Goal: Find specific page/section

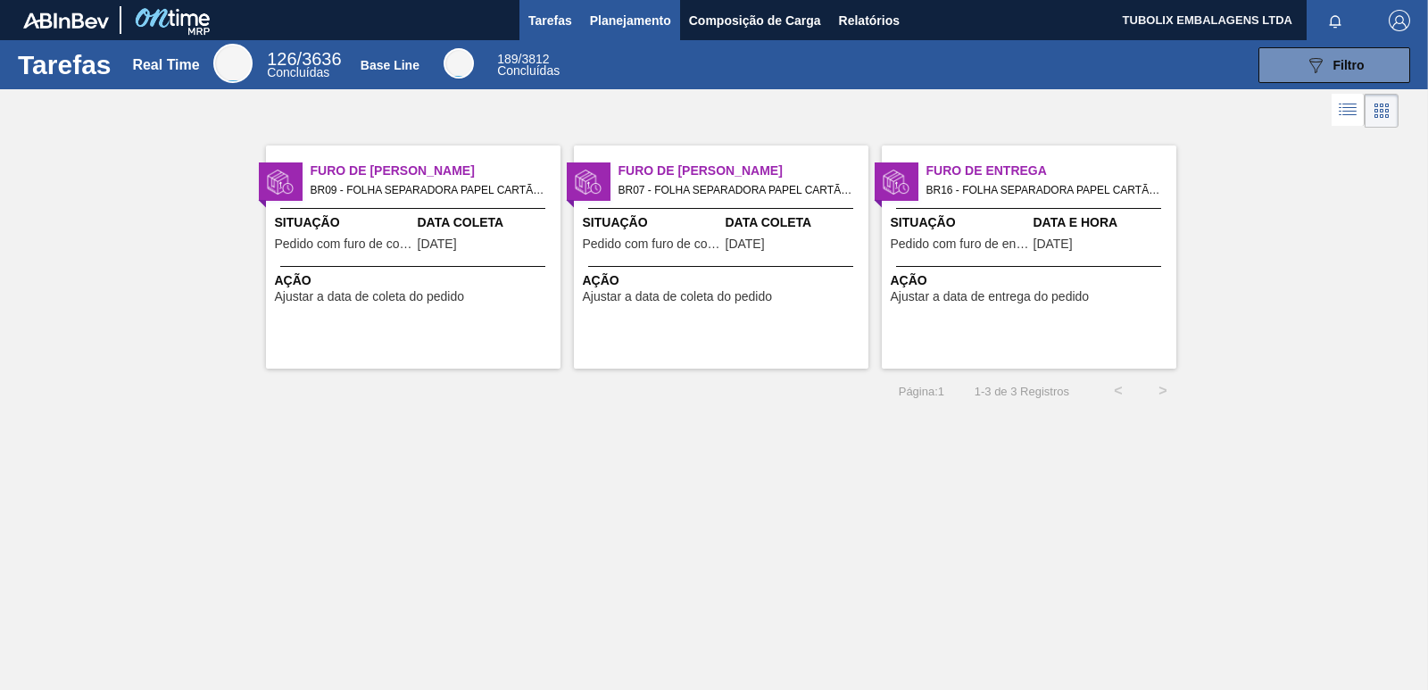
click at [635, 16] on span "Planejamento" at bounding box center [630, 20] width 81 height 21
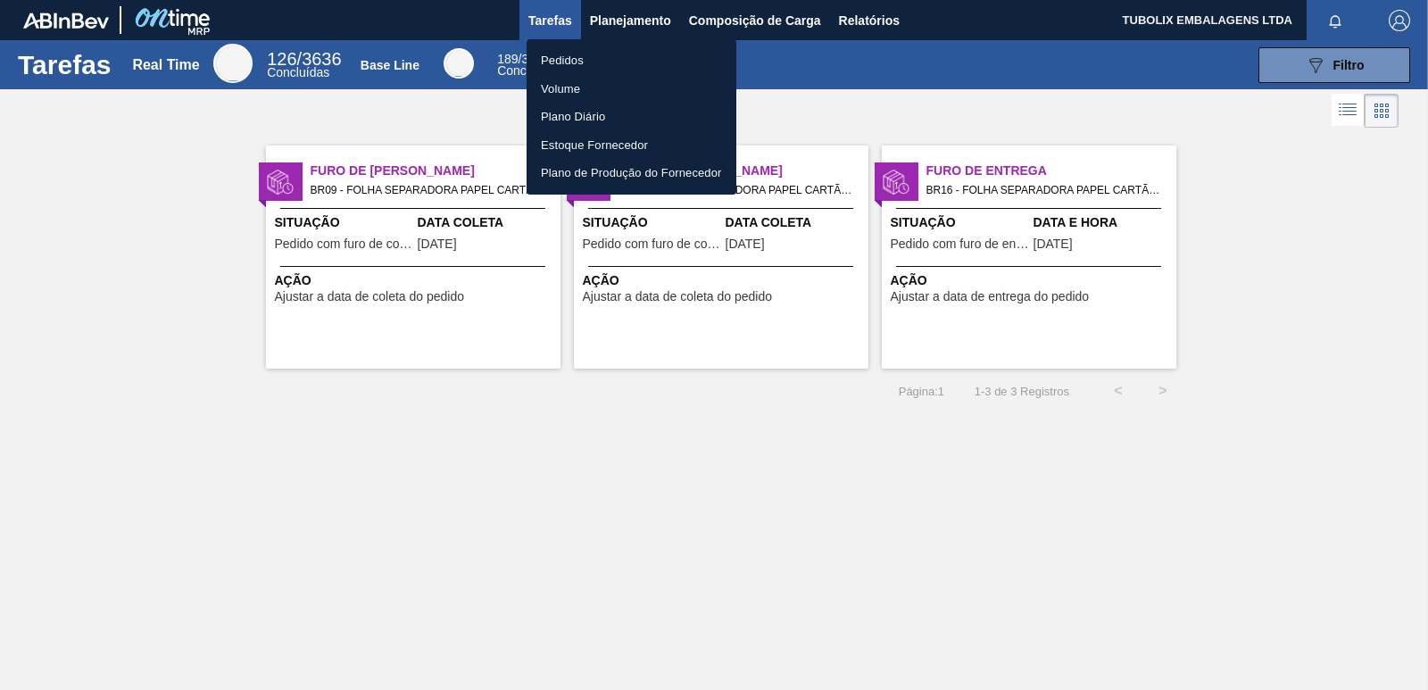
click at [578, 53] on li "Pedidos" at bounding box center [632, 60] width 210 height 29
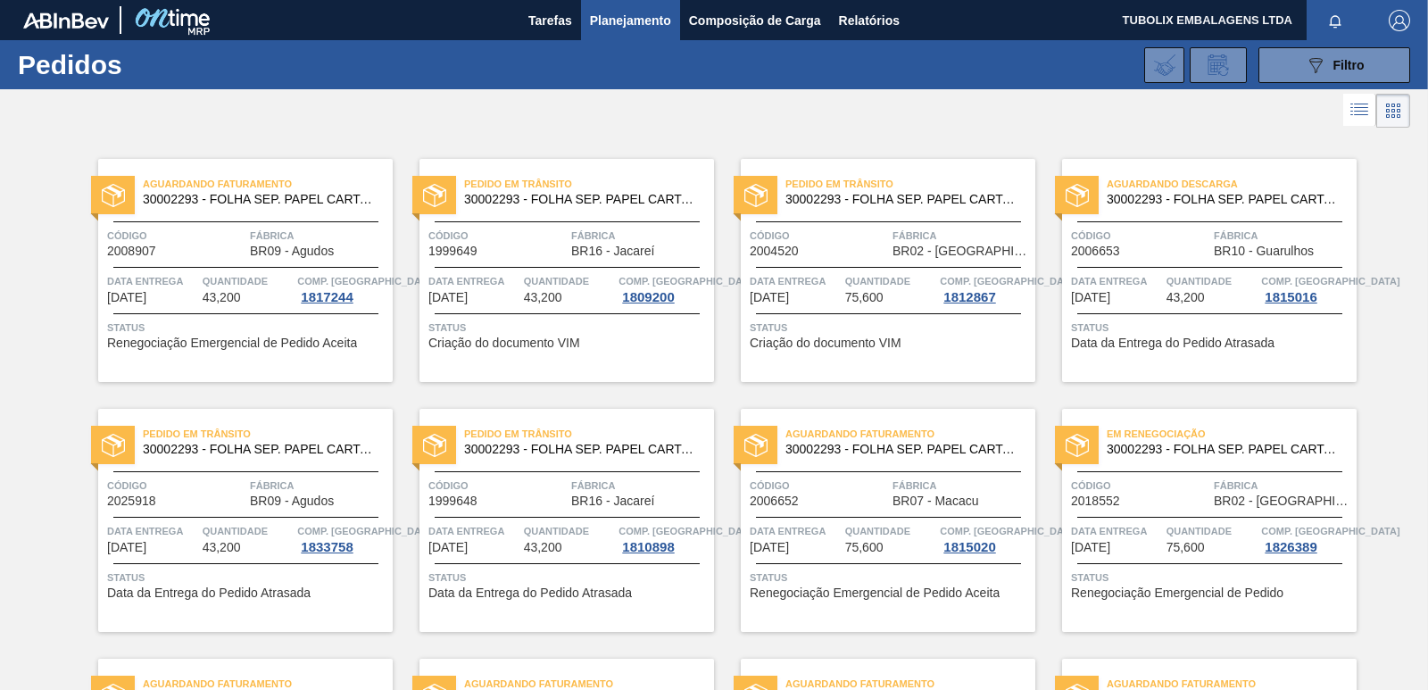
click at [542, 497] on div "Código 1999648" at bounding box center [497, 492] width 138 height 31
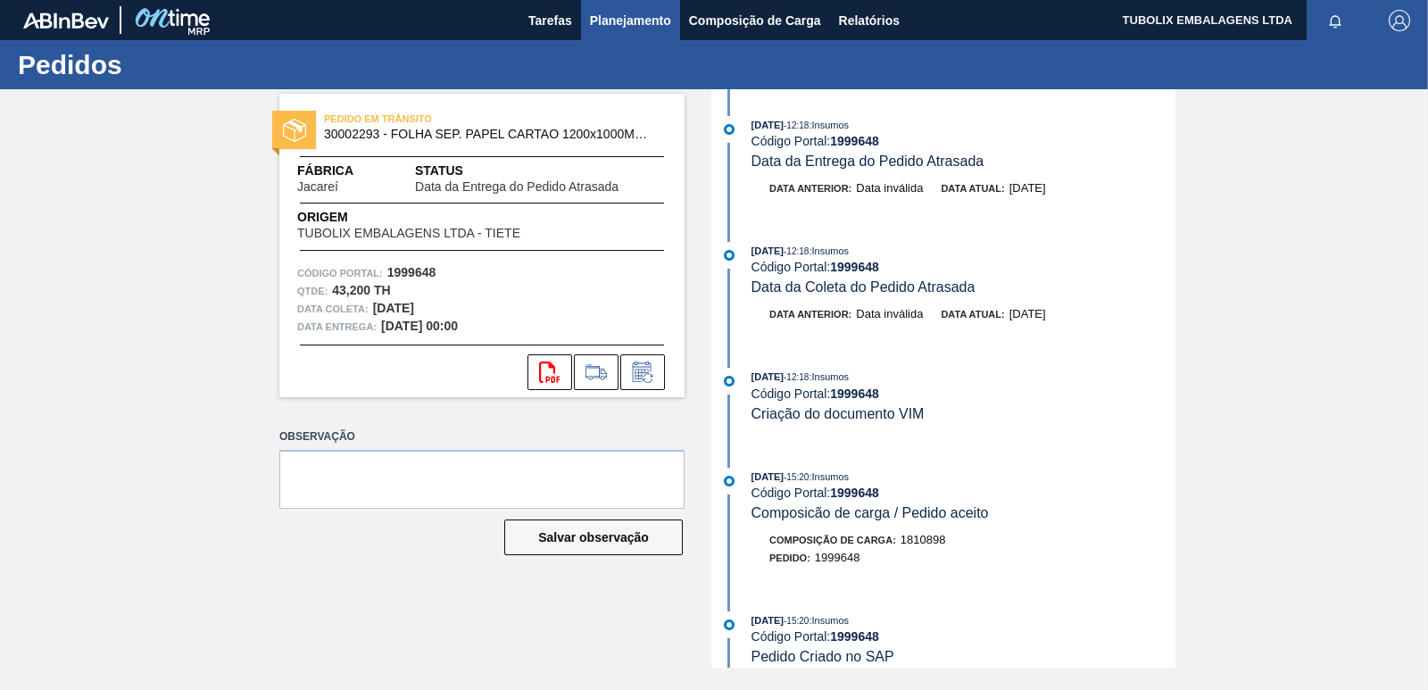
click at [627, 21] on span "Planejamento" at bounding box center [630, 20] width 81 height 21
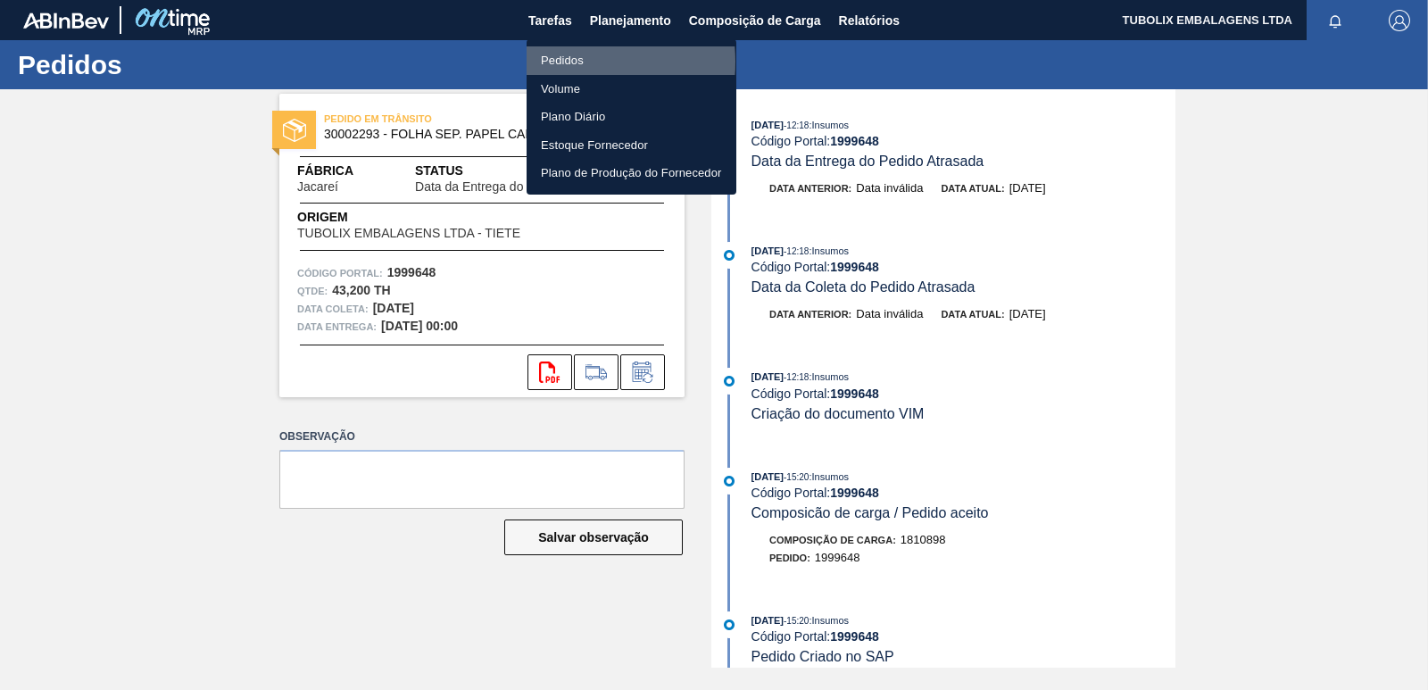
click at [565, 62] on li "Pedidos" at bounding box center [632, 60] width 210 height 29
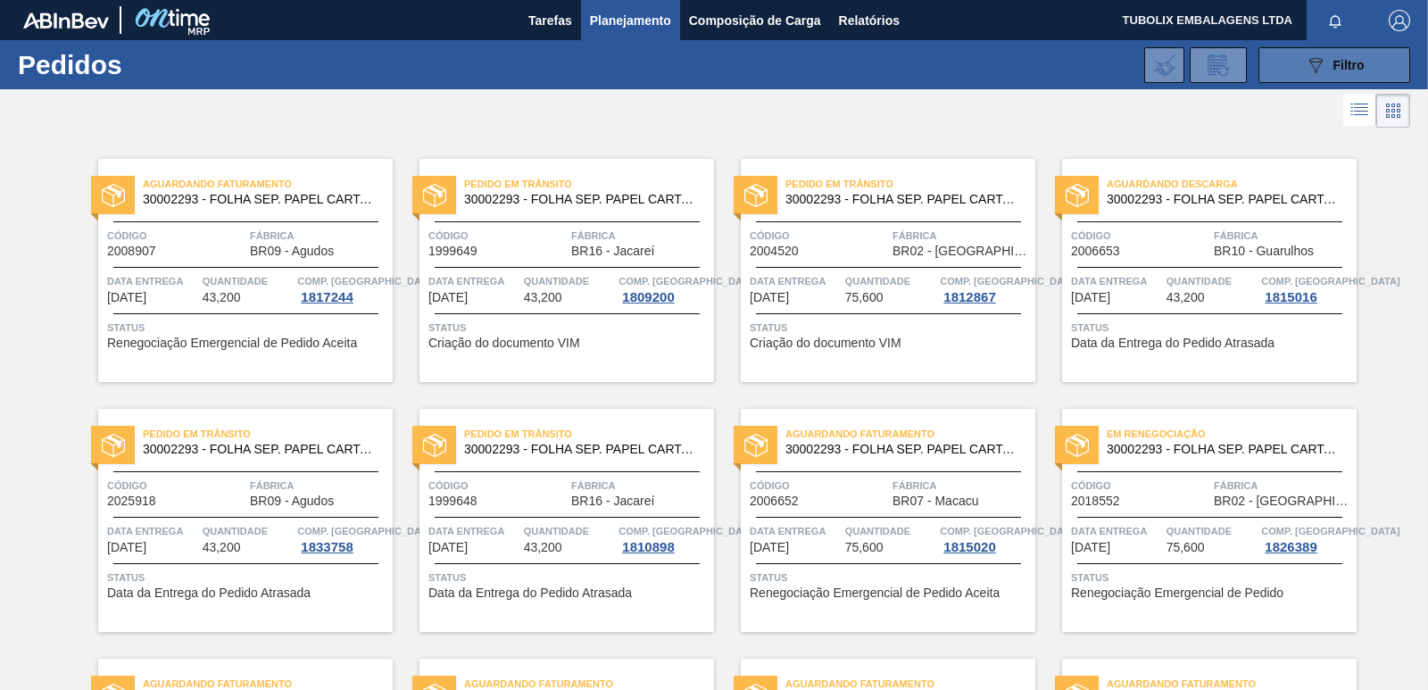
click at [1300, 53] on button "089F7B8B-B2A5-4AFE-B5C0-19BA573D28AC Filtro" at bounding box center [1334, 65] width 152 height 36
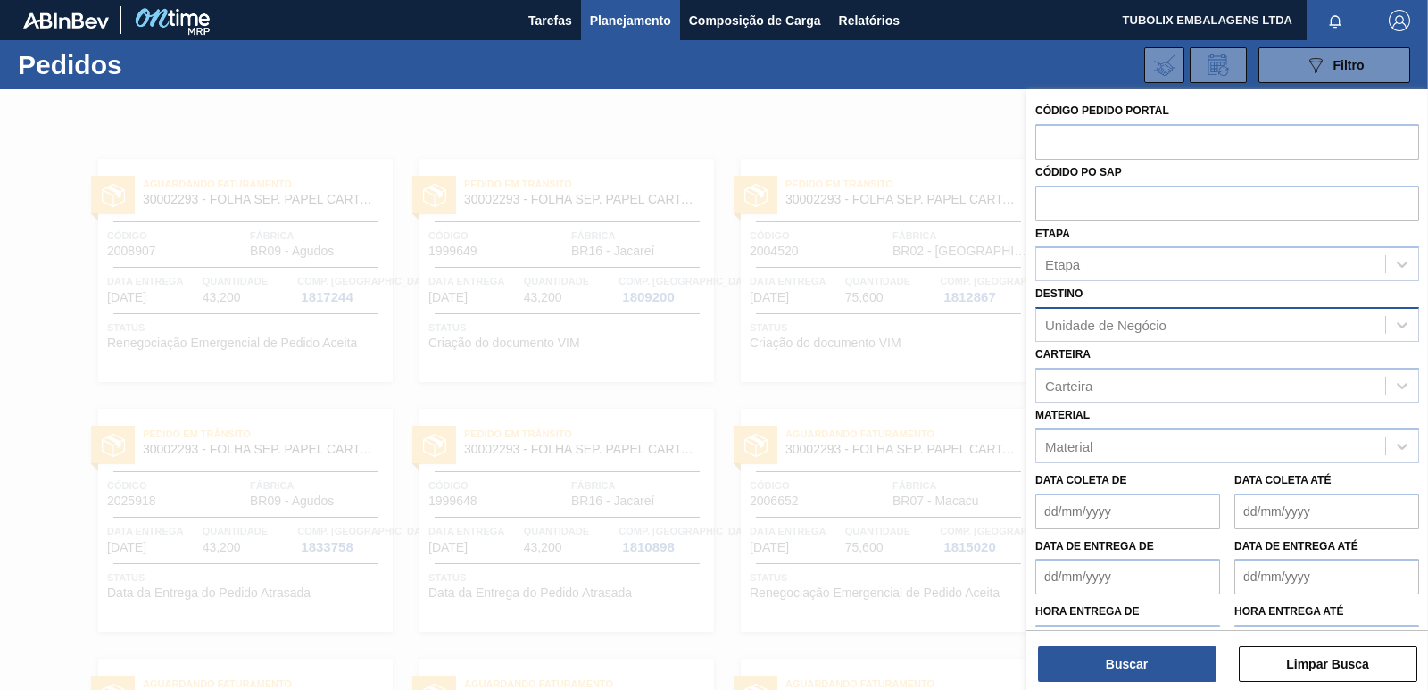
click at [1096, 323] on div "Unidade de Negócio" at bounding box center [1105, 325] width 121 height 15
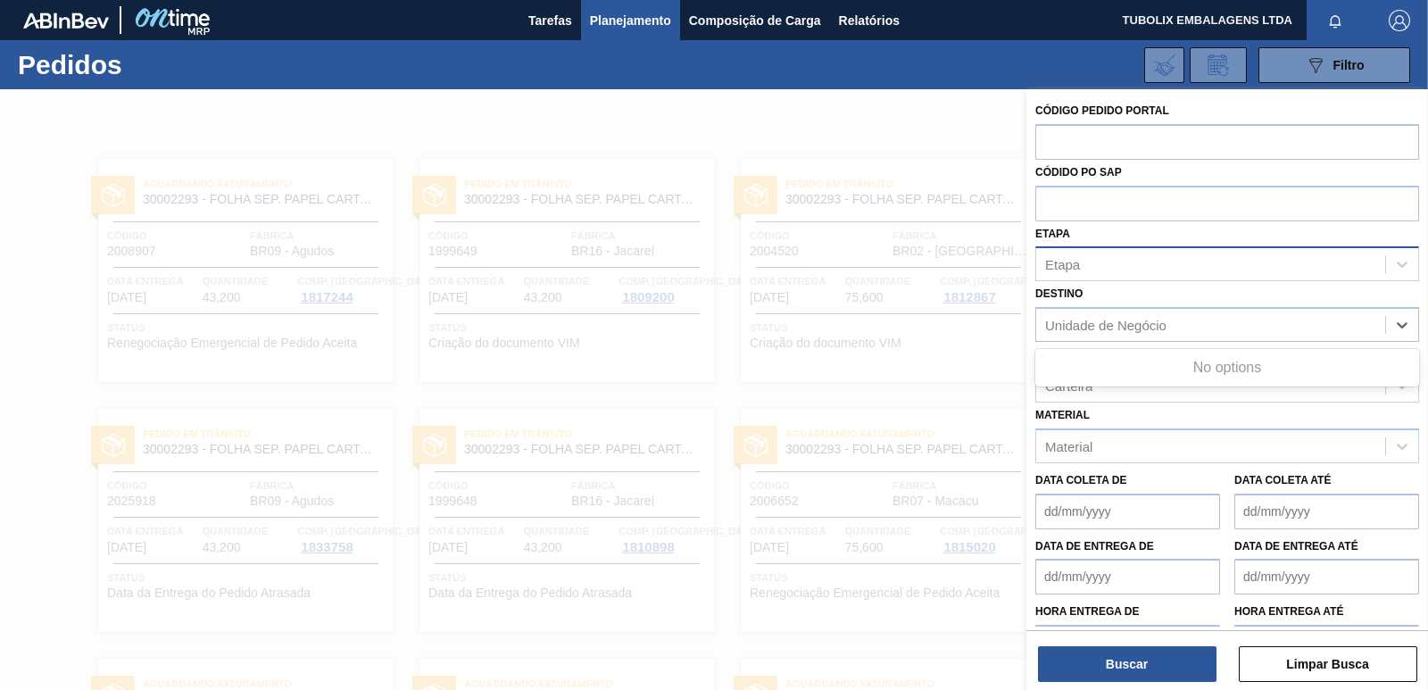
click at [1133, 268] on div "Etapa" at bounding box center [1210, 265] width 349 height 26
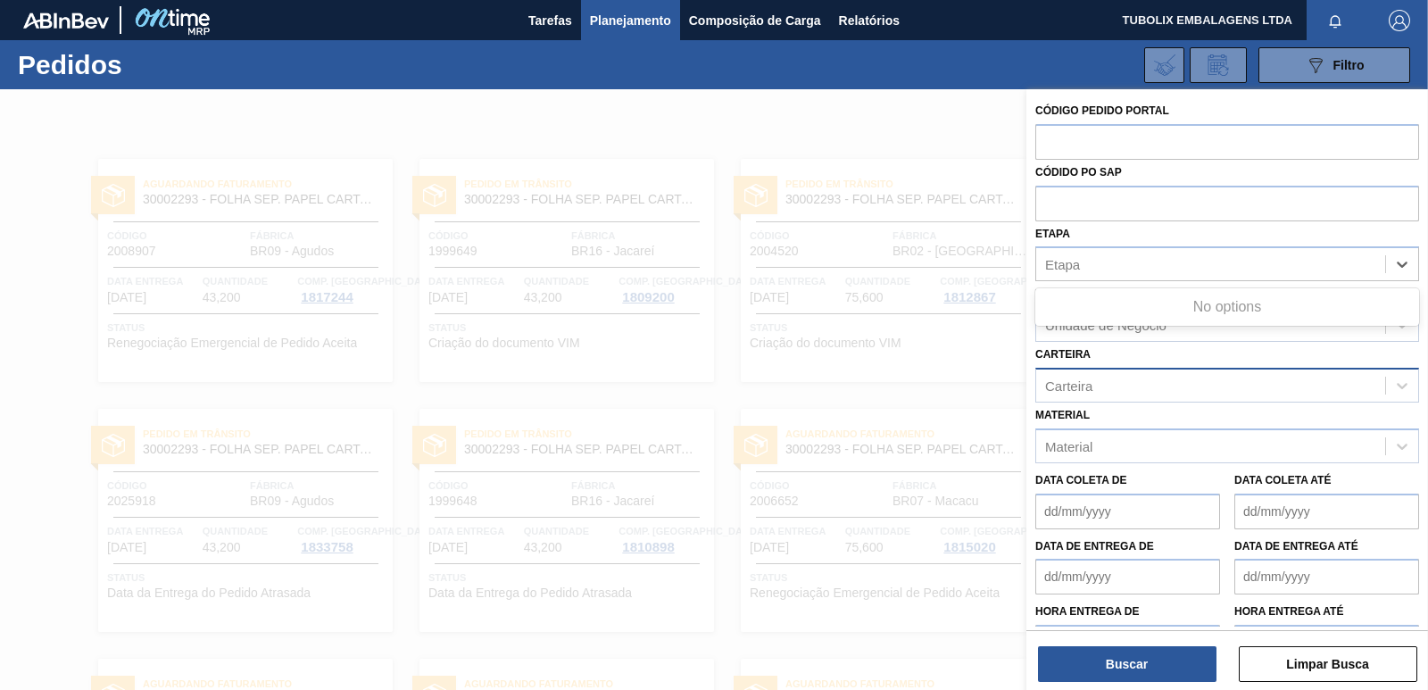
click at [1141, 386] on div "Carteira" at bounding box center [1210, 385] width 349 height 26
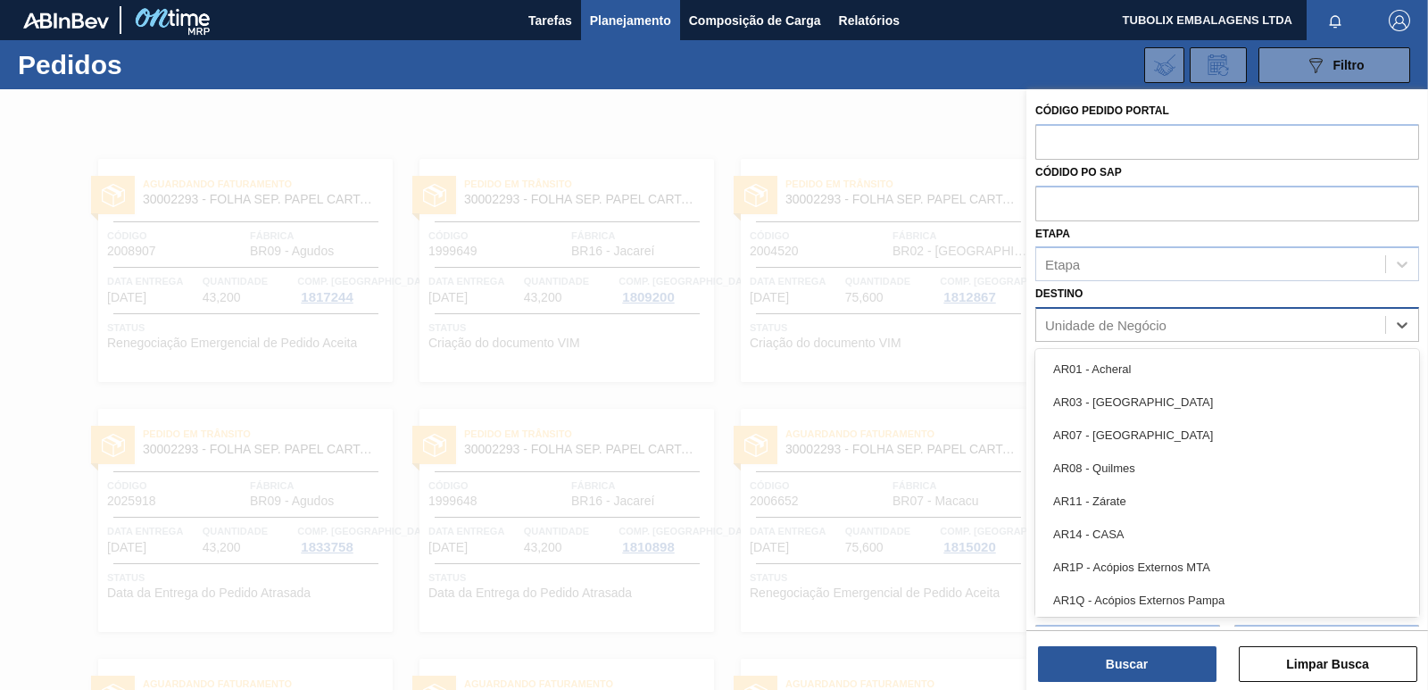
click at [1132, 324] on div "Unidade de Negócio" at bounding box center [1105, 325] width 121 height 15
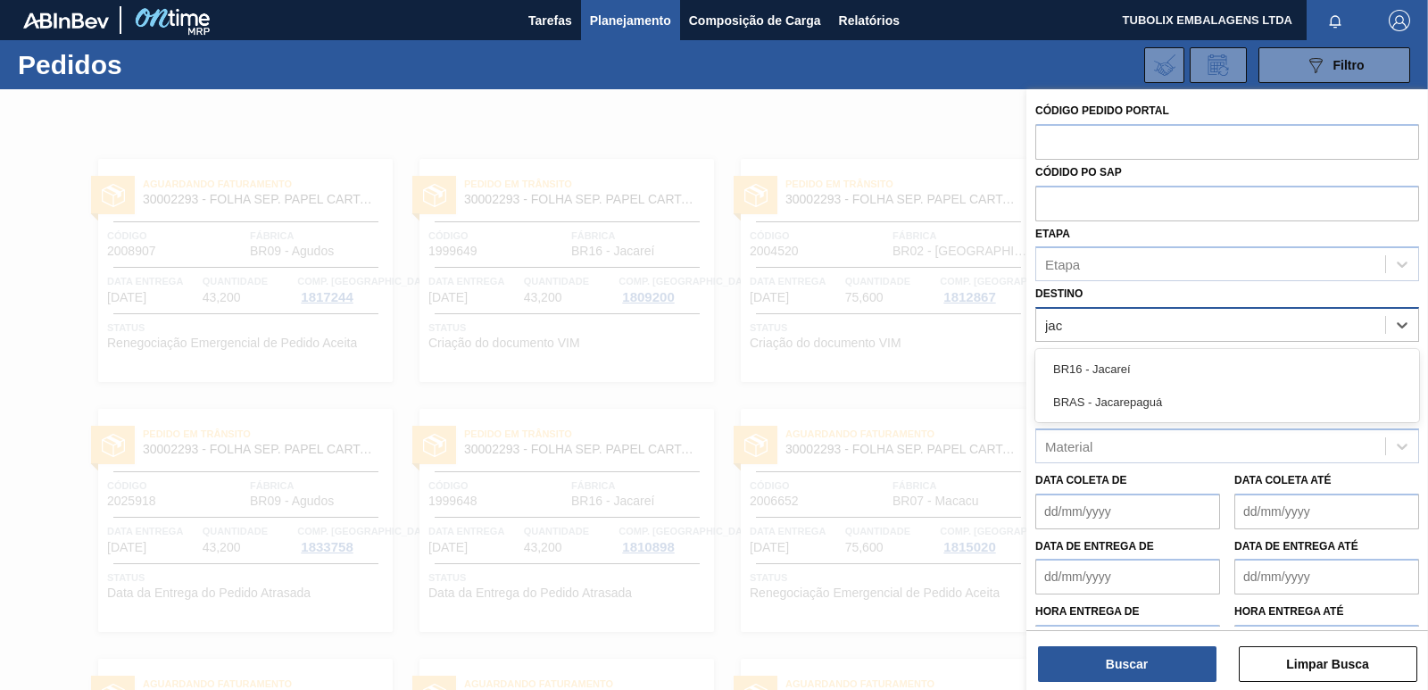
type input "jaca"
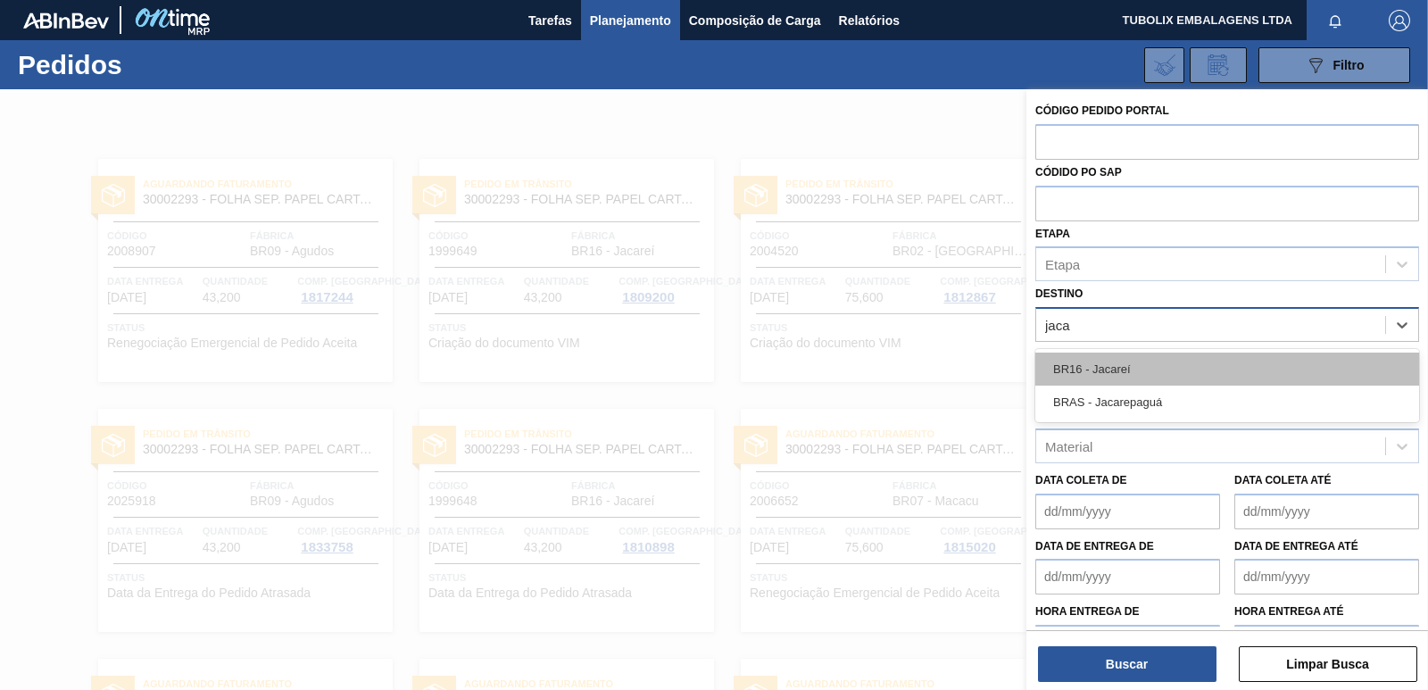
click at [1116, 370] on div "BR16 - Jacareí" at bounding box center [1227, 369] width 384 height 33
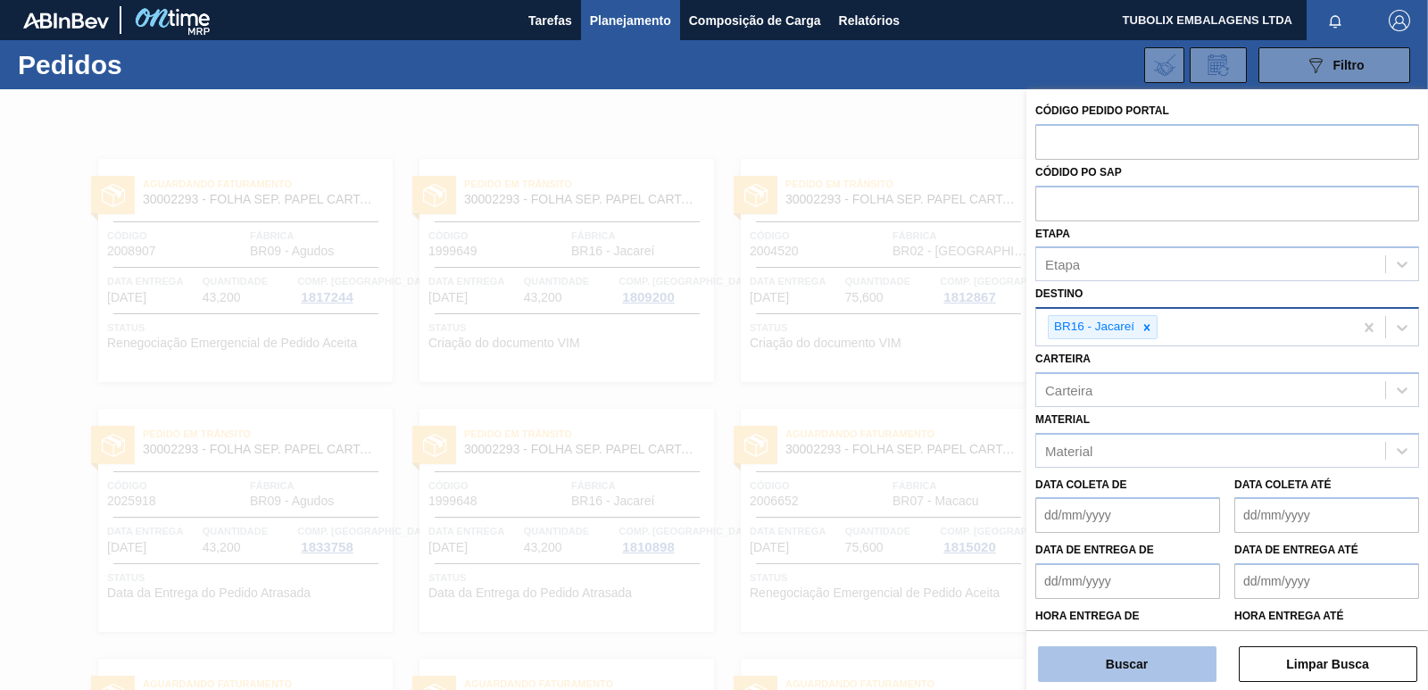
click at [1149, 655] on button "Buscar" at bounding box center [1127, 664] width 178 height 36
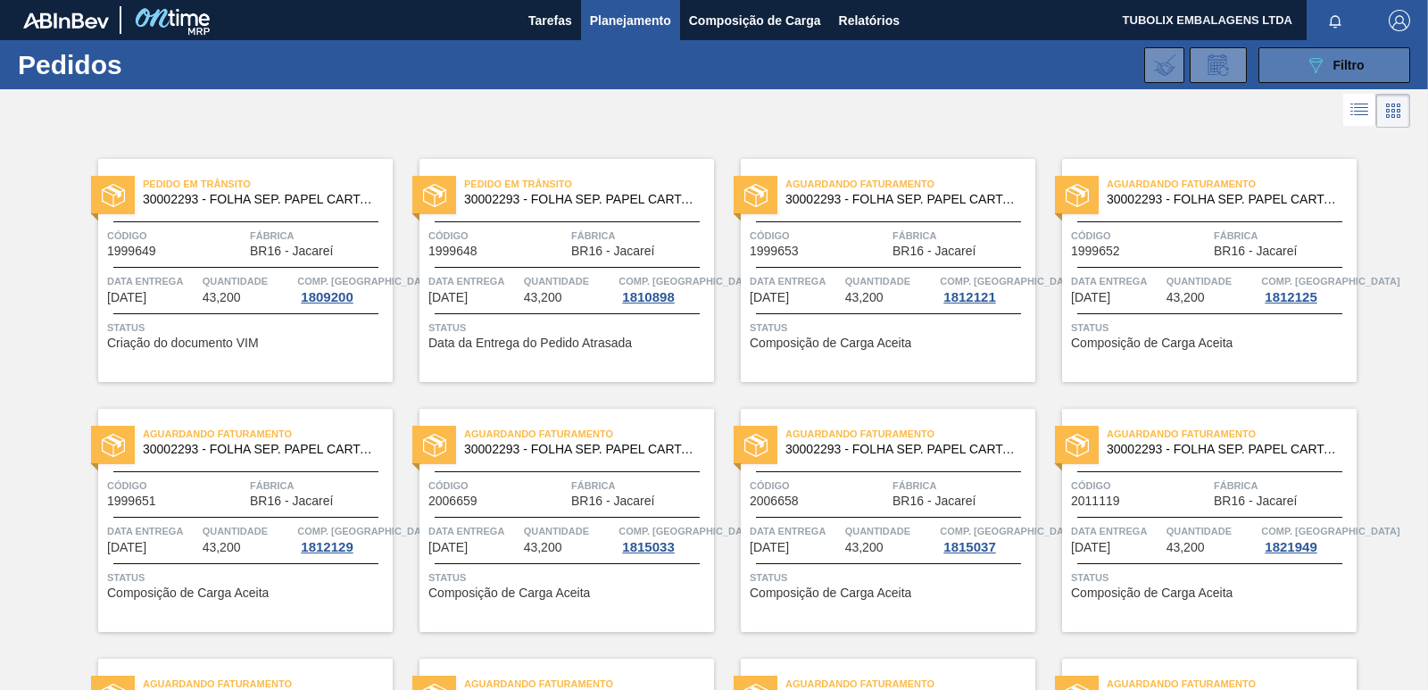
click at [1348, 61] on span "Filtro" at bounding box center [1348, 65] width 31 height 14
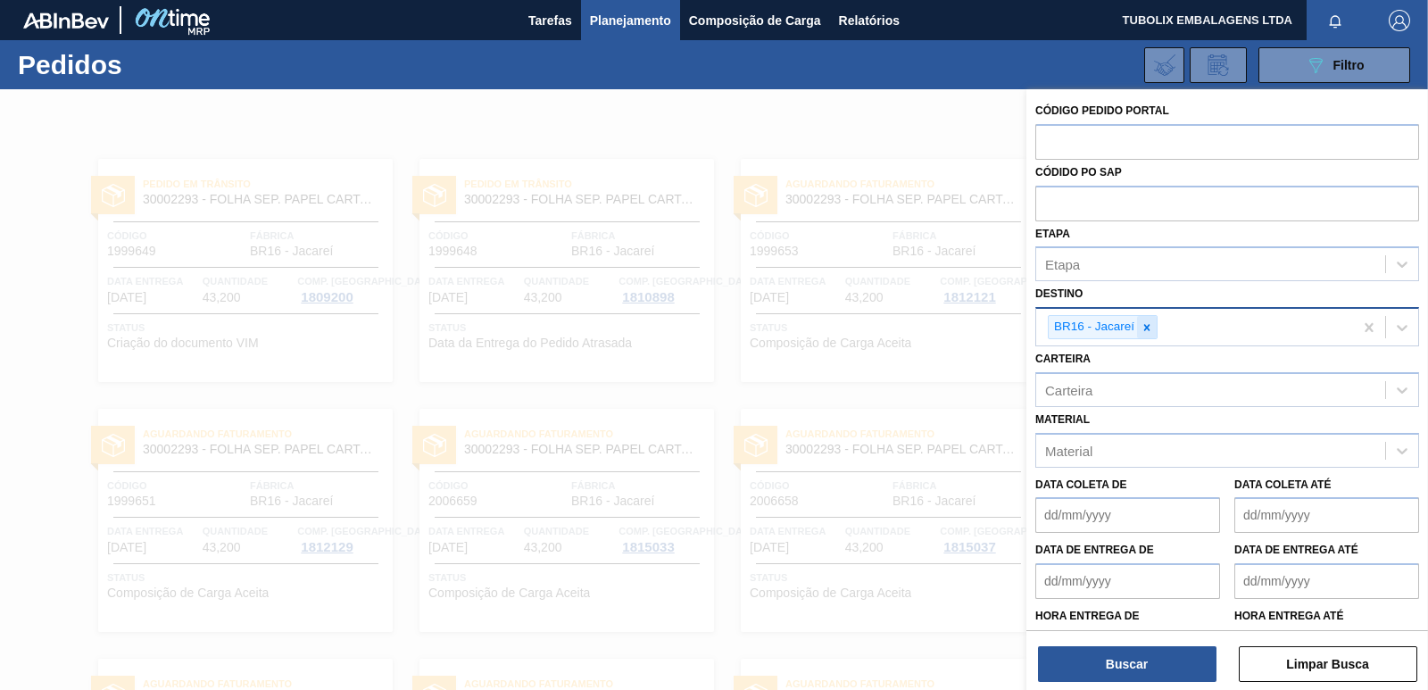
click at [1145, 327] on icon at bounding box center [1147, 327] width 12 height 12
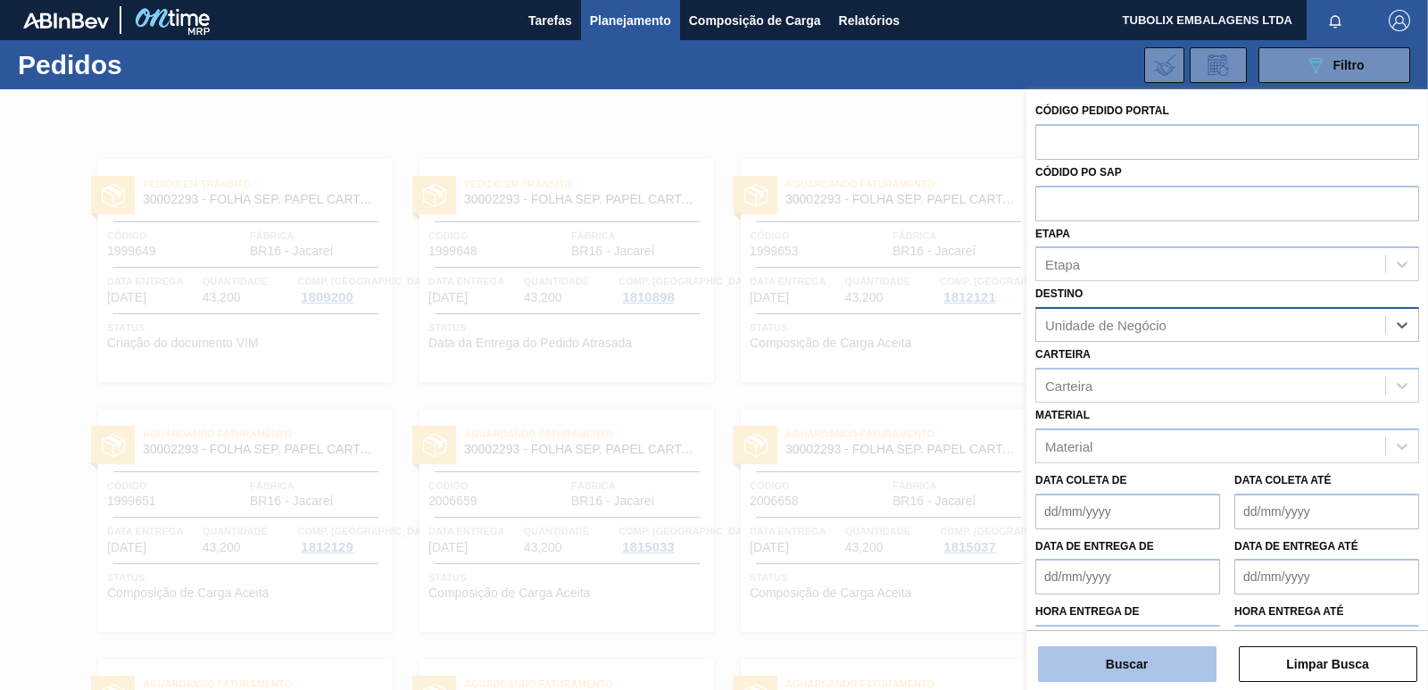
click at [1109, 661] on button "Buscar" at bounding box center [1127, 664] width 178 height 36
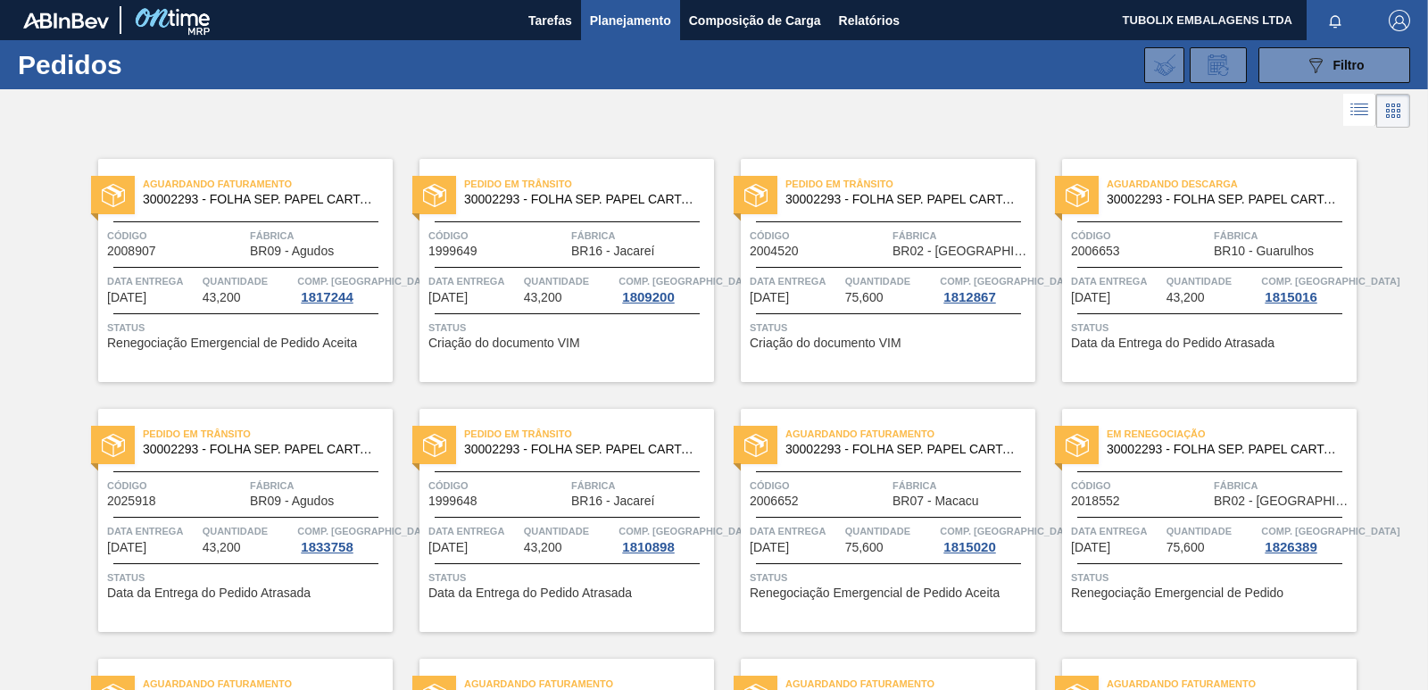
drag, startPoint x: 1335, startPoint y: 71, endPoint x: 1314, endPoint y: 127, distance: 59.3
click at [1335, 71] on span "Filtro" at bounding box center [1348, 65] width 31 height 14
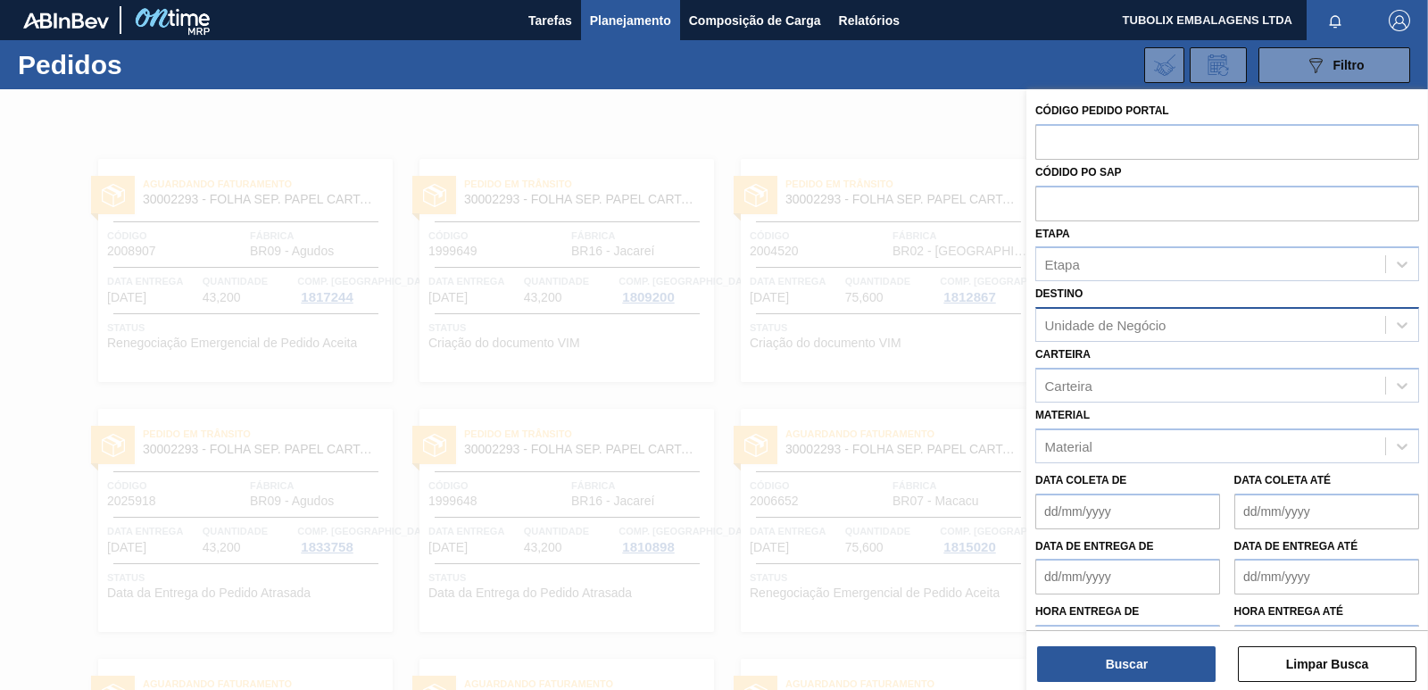
click at [1091, 323] on div "Unidade de Negócio" at bounding box center [1105, 325] width 121 height 15
type input "jacare"
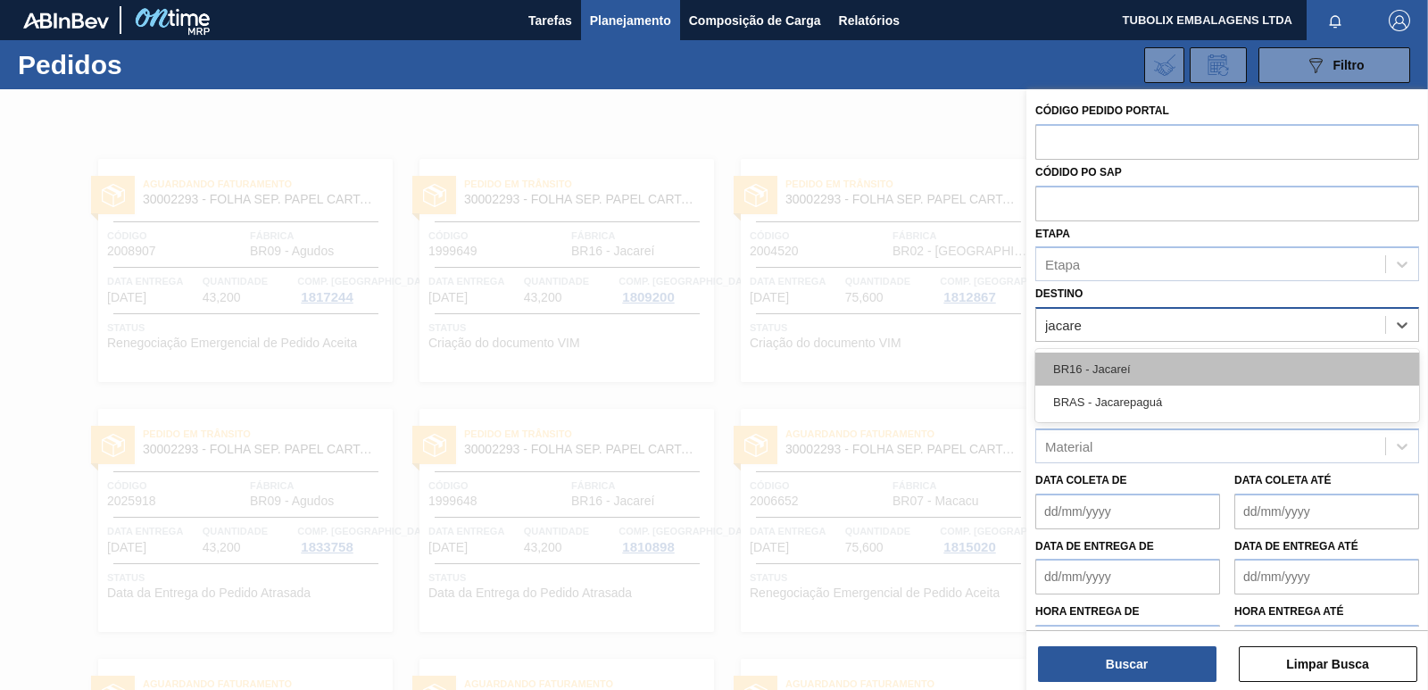
click at [1105, 369] on div "BR16 - Jacareí" at bounding box center [1227, 369] width 384 height 33
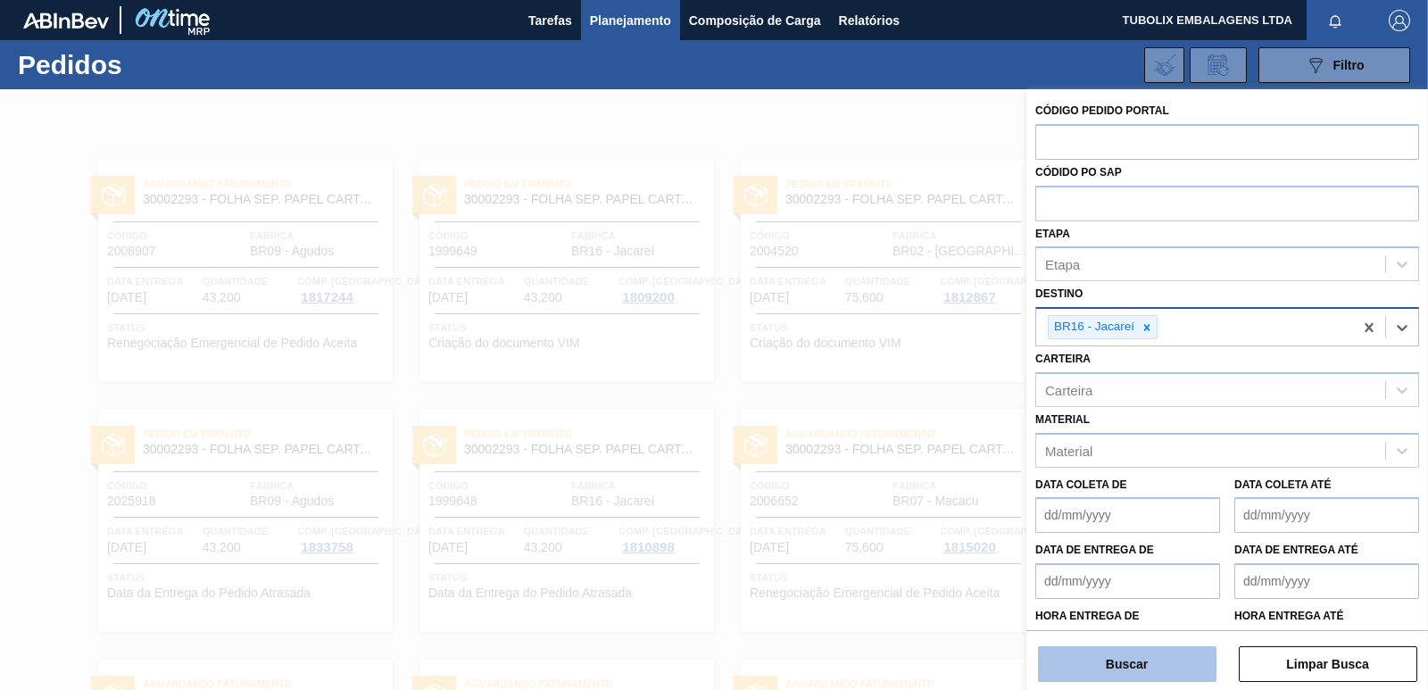
click at [1200, 668] on button "Buscar" at bounding box center [1127, 664] width 178 height 36
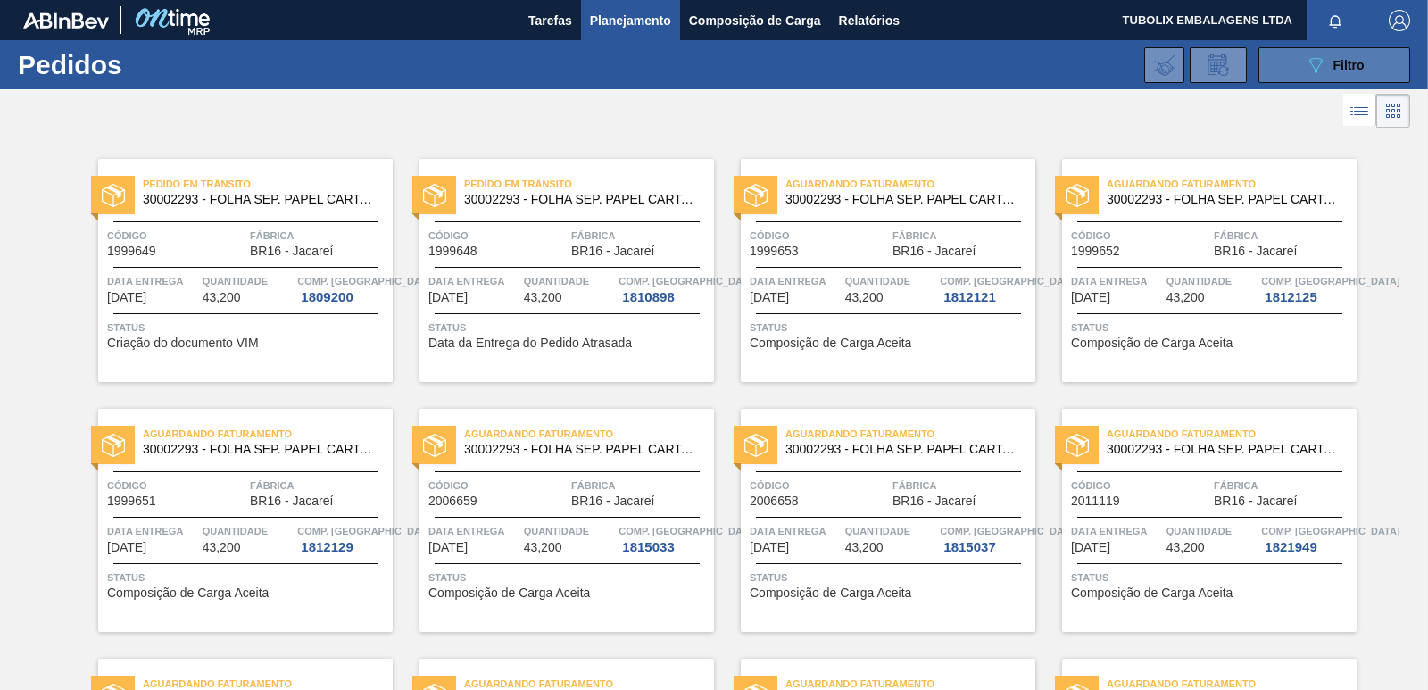
click at [1297, 65] on button "089F7B8B-B2A5-4AFE-B5C0-19BA573D28AC Filtro" at bounding box center [1334, 65] width 152 height 36
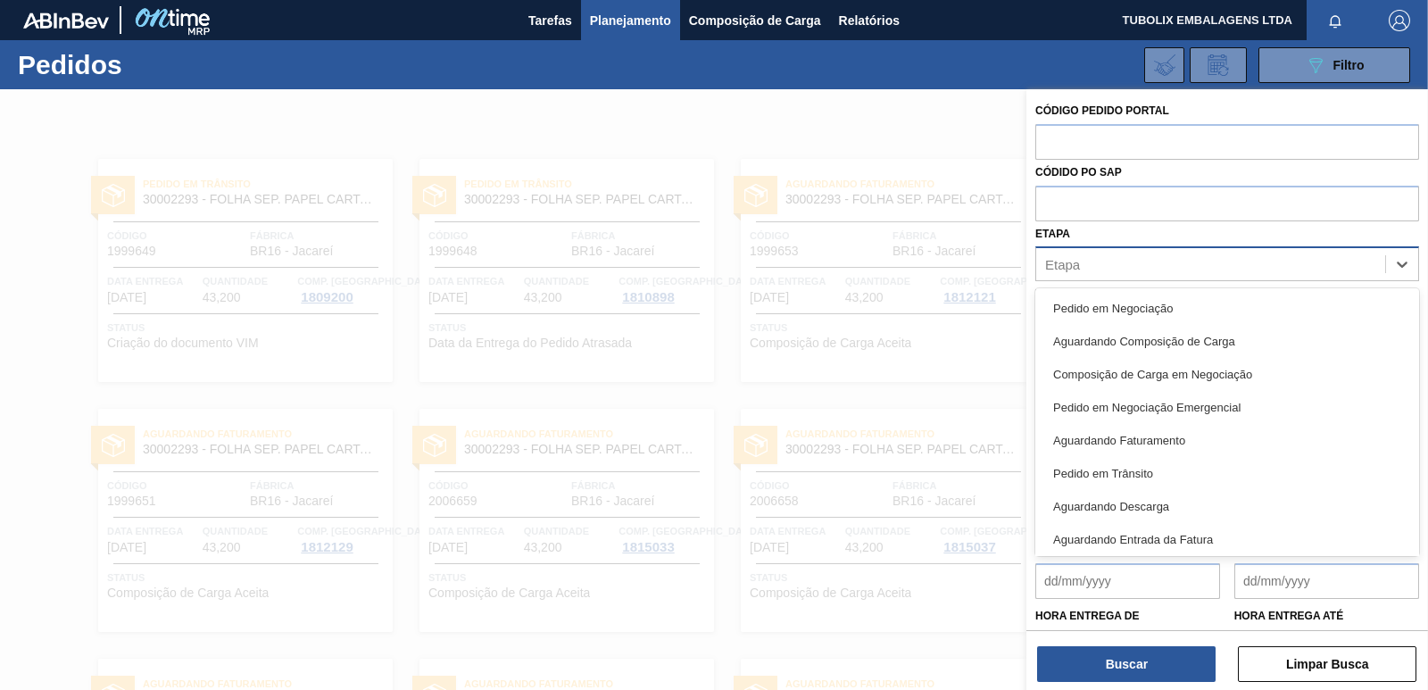
click at [1078, 265] on div "Etapa" at bounding box center [1062, 264] width 35 height 15
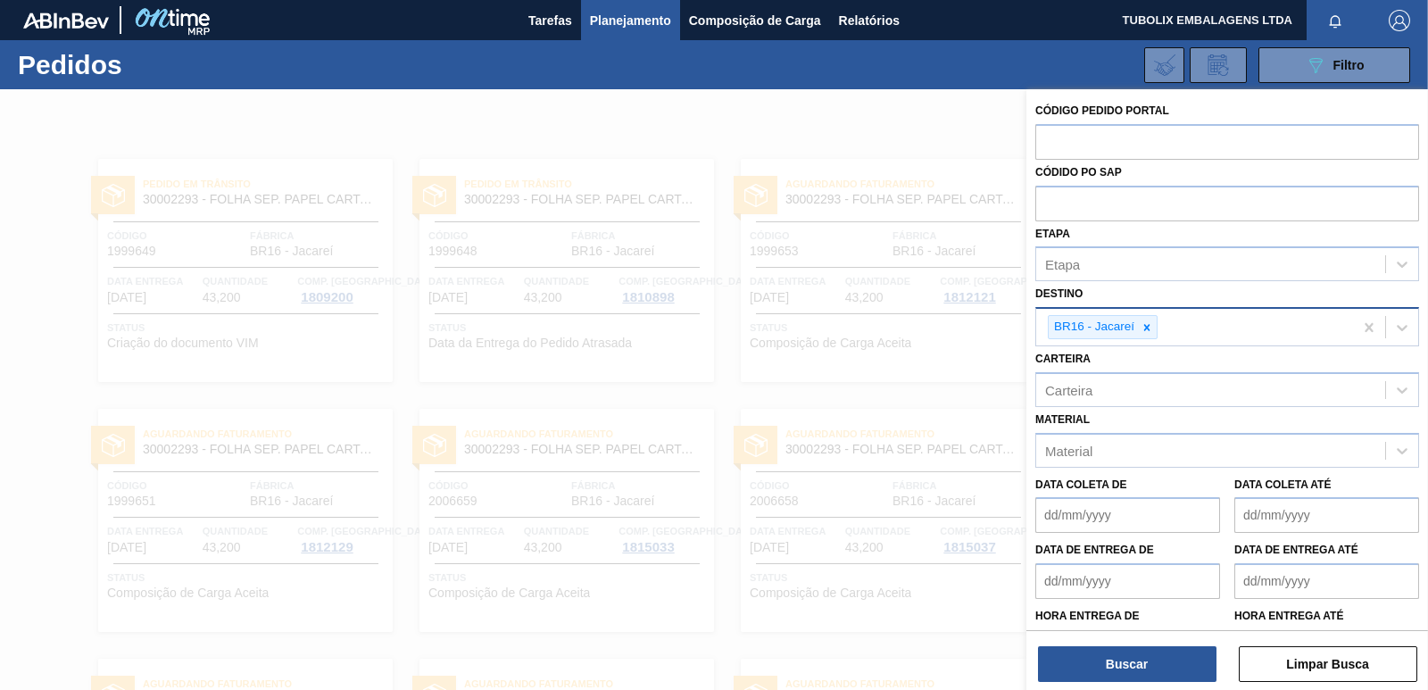
click at [997, 134] on div at bounding box center [714, 434] width 1428 height 690
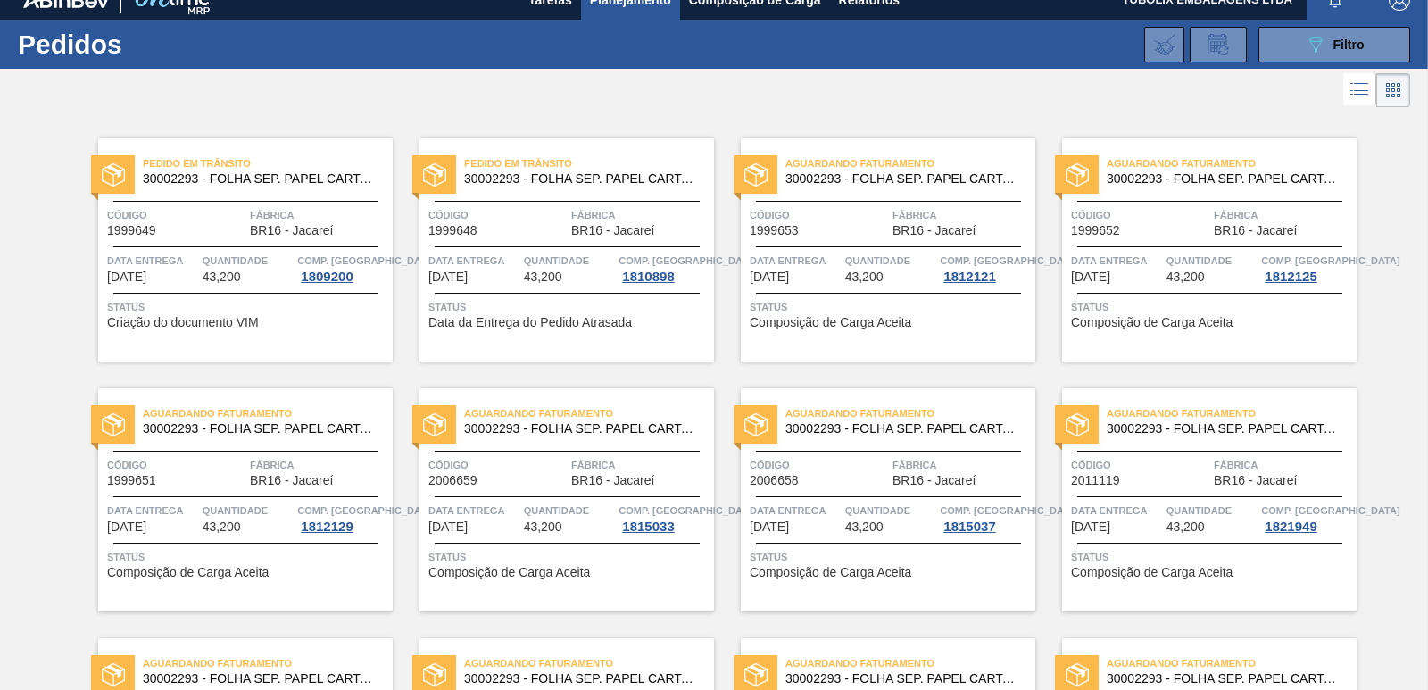
scroll to position [0, 0]
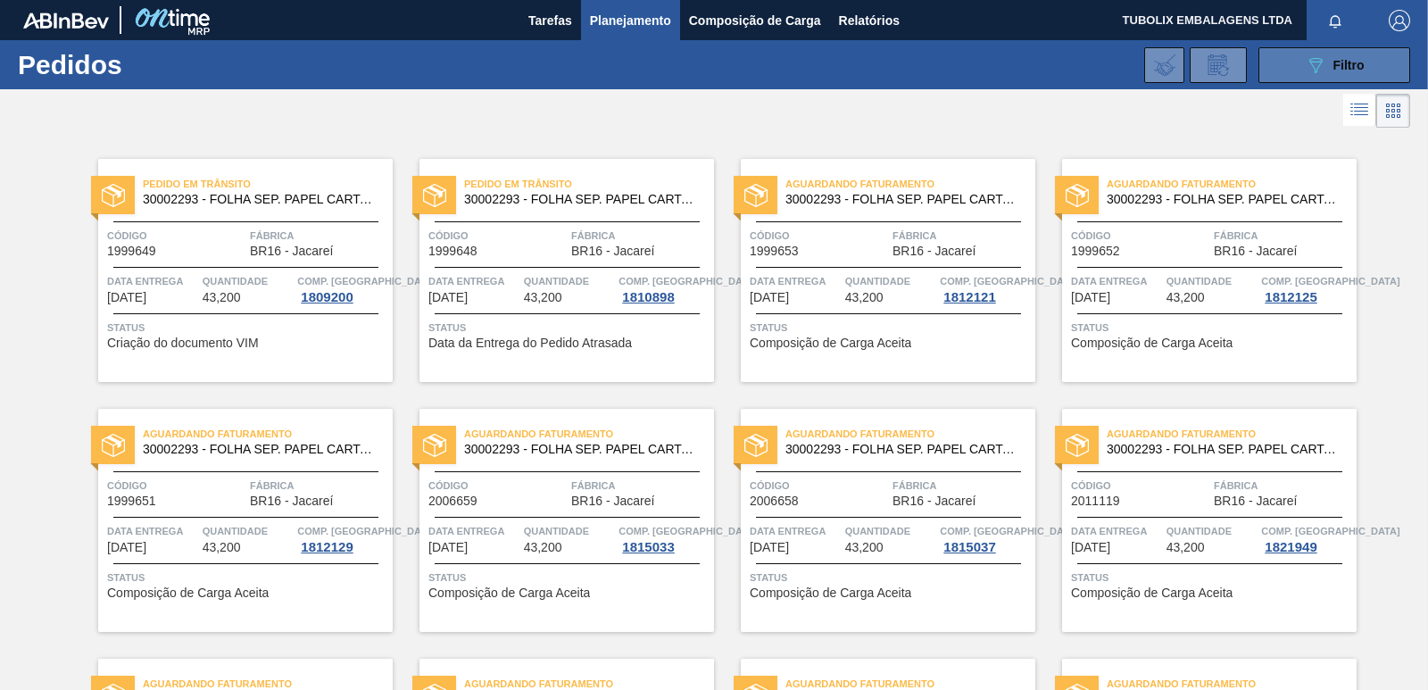
click at [1294, 54] on button "089F7B8B-B2A5-4AFE-B5C0-19BA573D28AC Filtro" at bounding box center [1334, 65] width 152 height 36
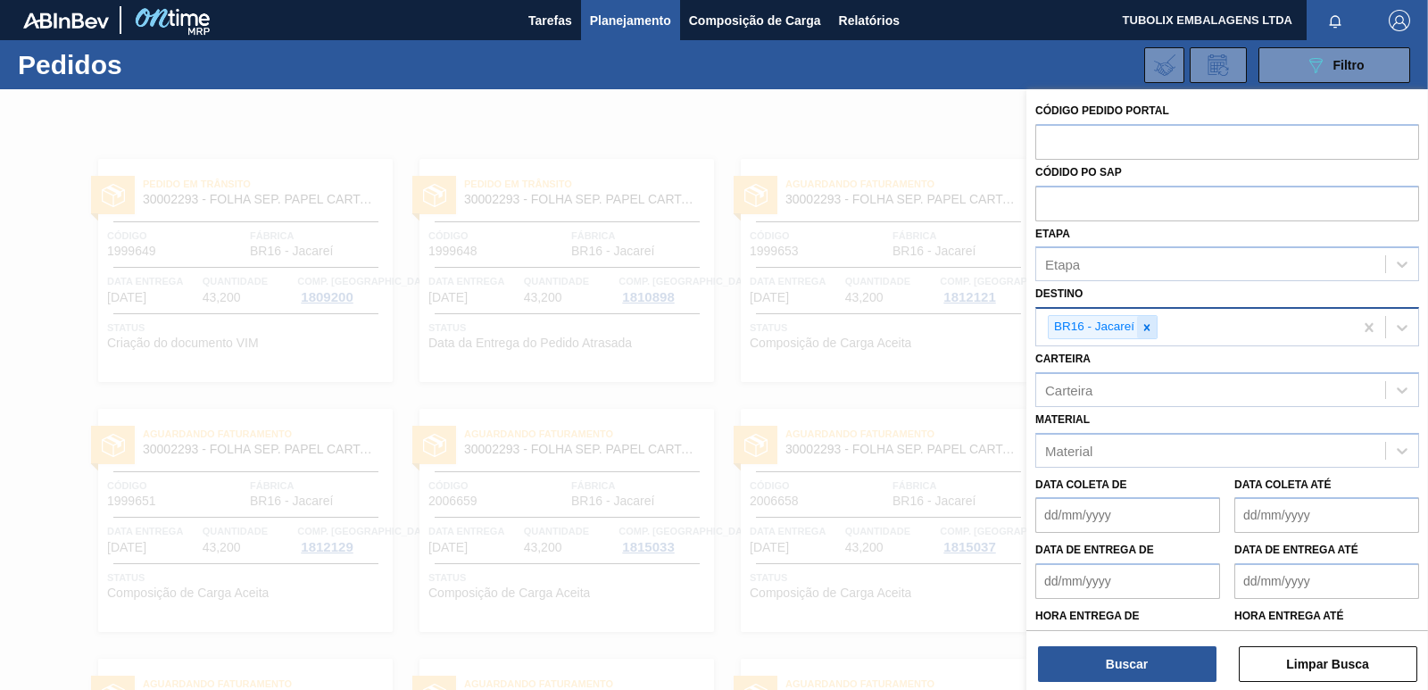
click at [1142, 325] on icon at bounding box center [1147, 327] width 12 height 12
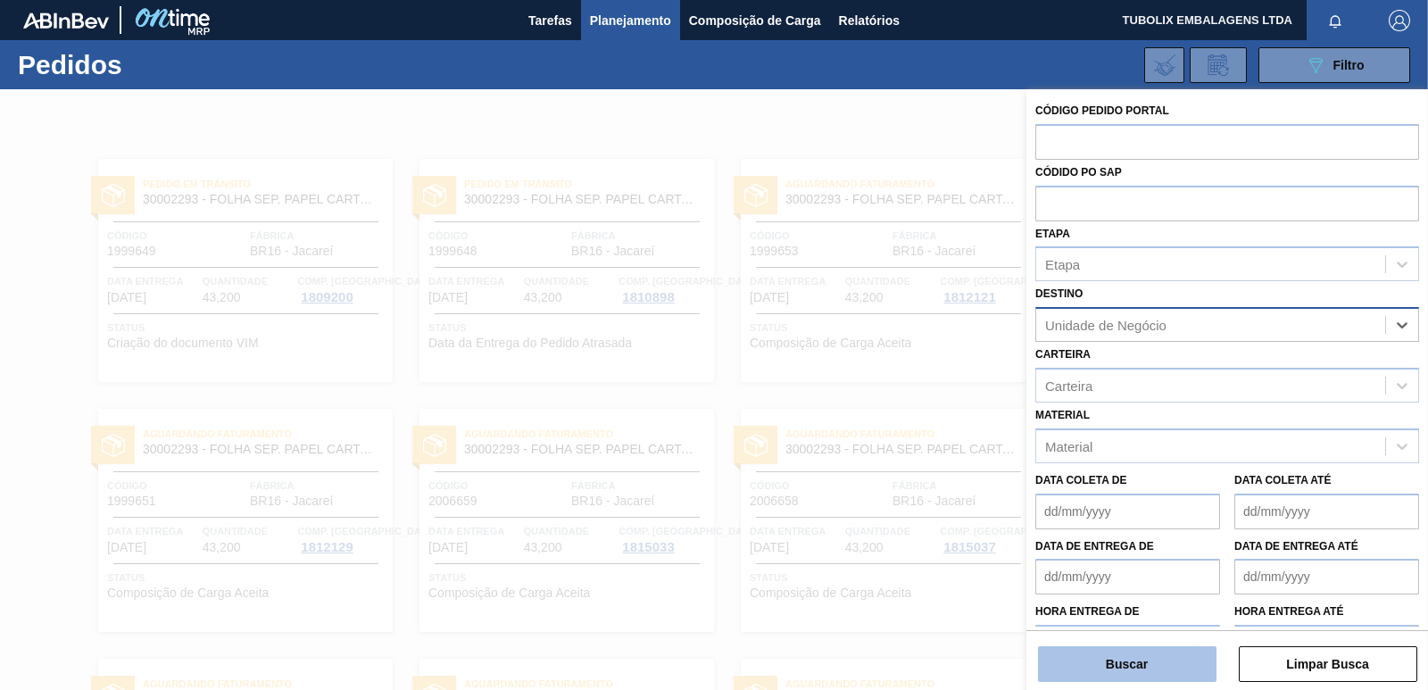
click at [1149, 651] on button "Buscar" at bounding box center [1127, 664] width 178 height 36
